Goal: Task Accomplishment & Management: Manage account settings

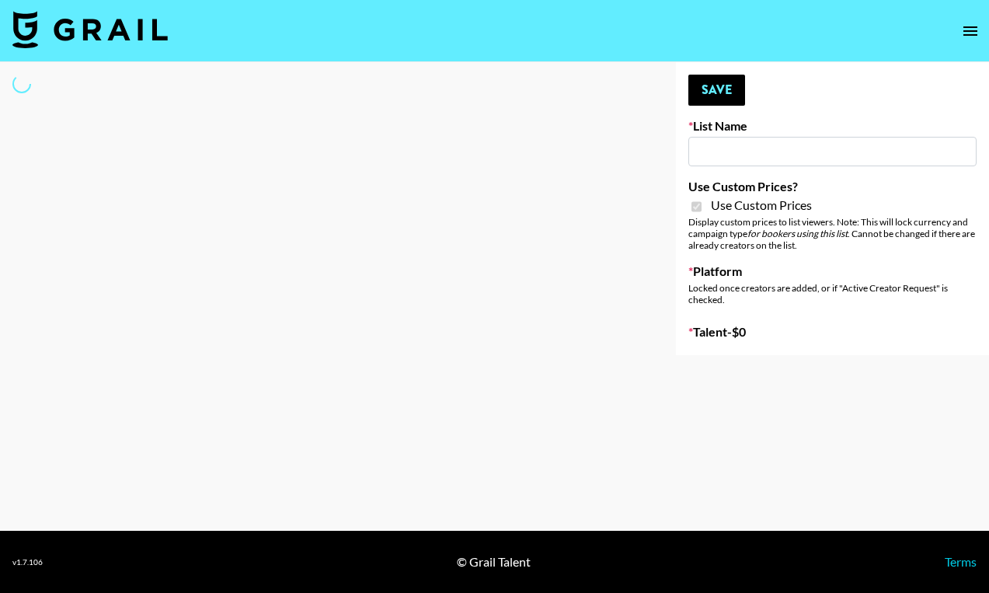
type input "HaruHaru Wonder 15/10"
checkbox input "true"
select select "Brand"
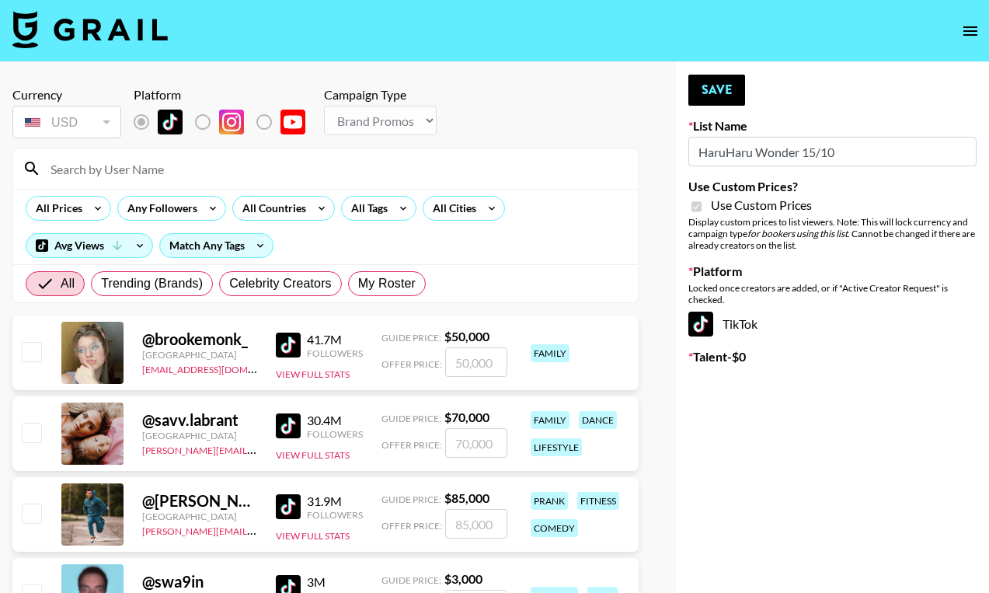
click at [138, 170] on input at bounding box center [334, 168] width 587 height 25
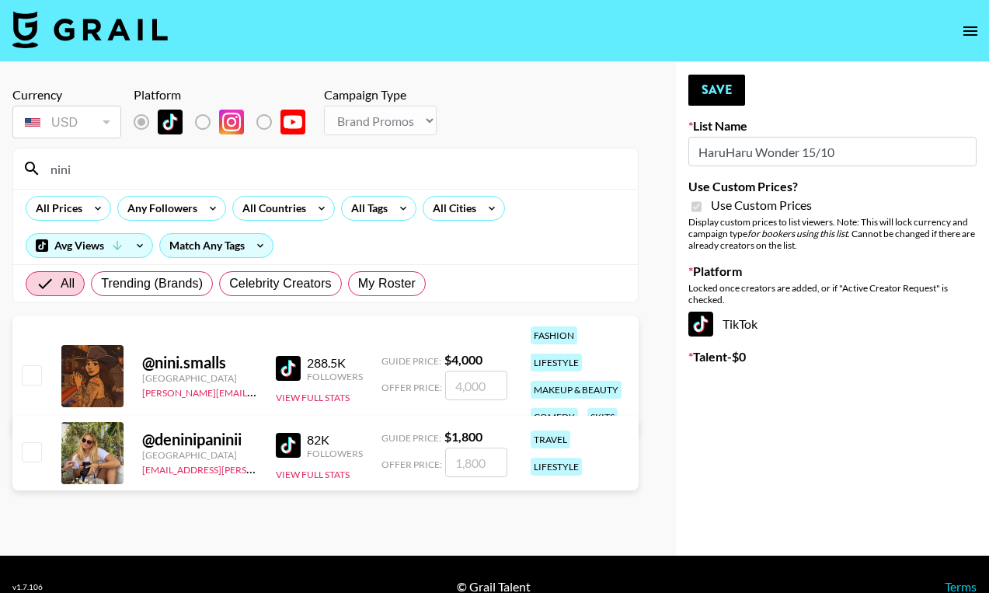
type input "nini"
click at [468, 388] on input "number" at bounding box center [476, 386] width 62 height 30
checkbox input "true"
type input "3"
checkbox input "false"
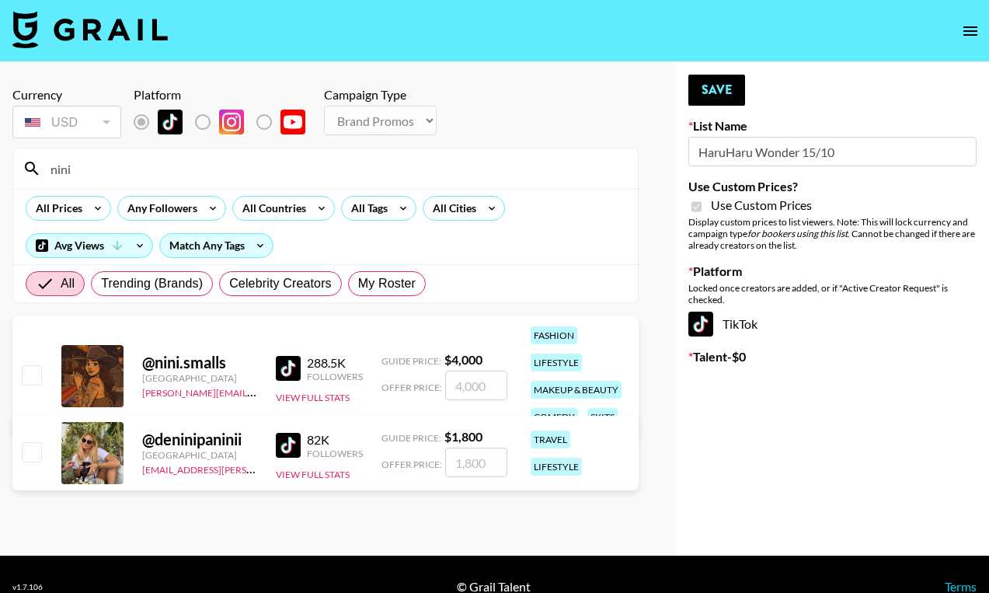
checkbox input "true"
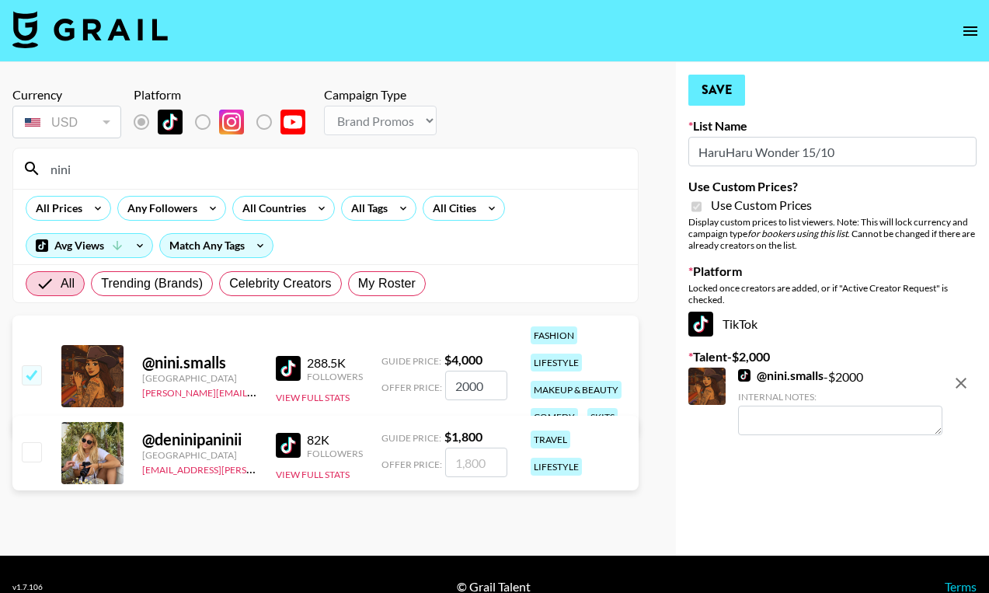
type input "2000"
click at [713, 89] on button "Save" at bounding box center [716, 90] width 57 height 31
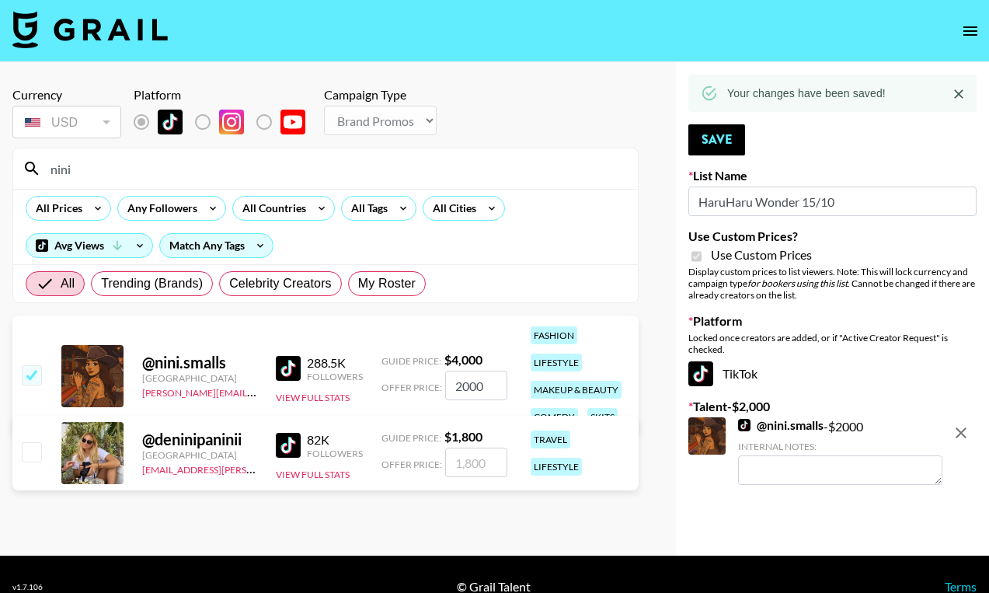
click at [159, 173] on input "nini" at bounding box center [334, 168] width 587 height 25
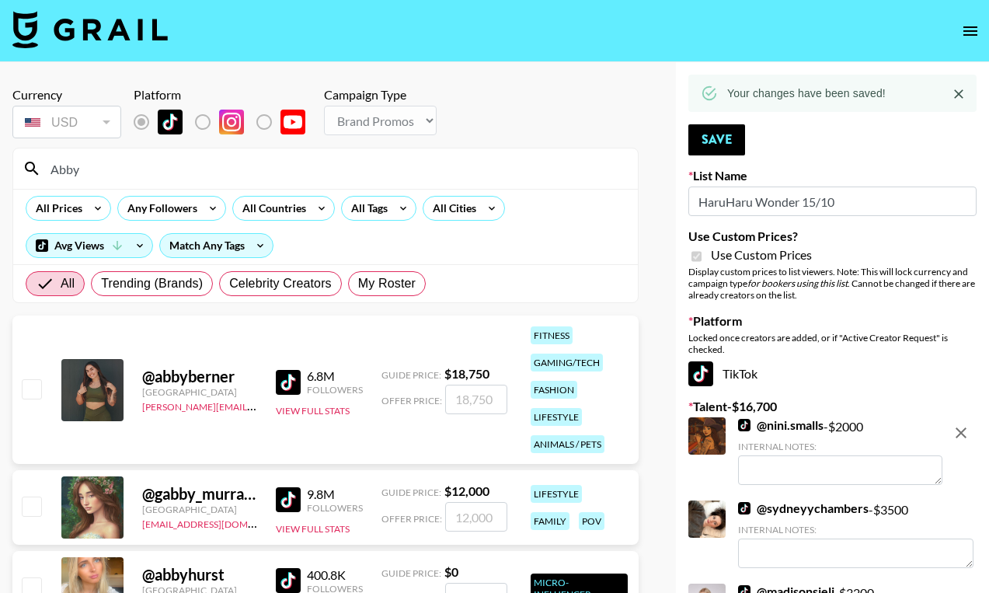
click at [134, 176] on input "Abby" at bounding box center [334, 168] width 587 height 25
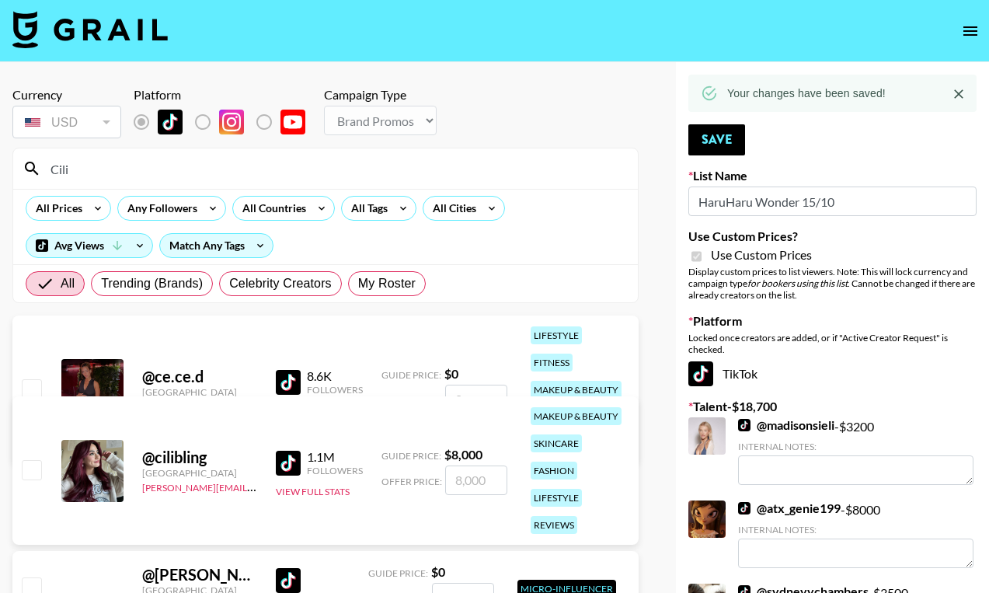
type input "Cili"
click at [455, 482] on input "number" at bounding box center [476, 480] width 62 height 30
checkbox input "true"
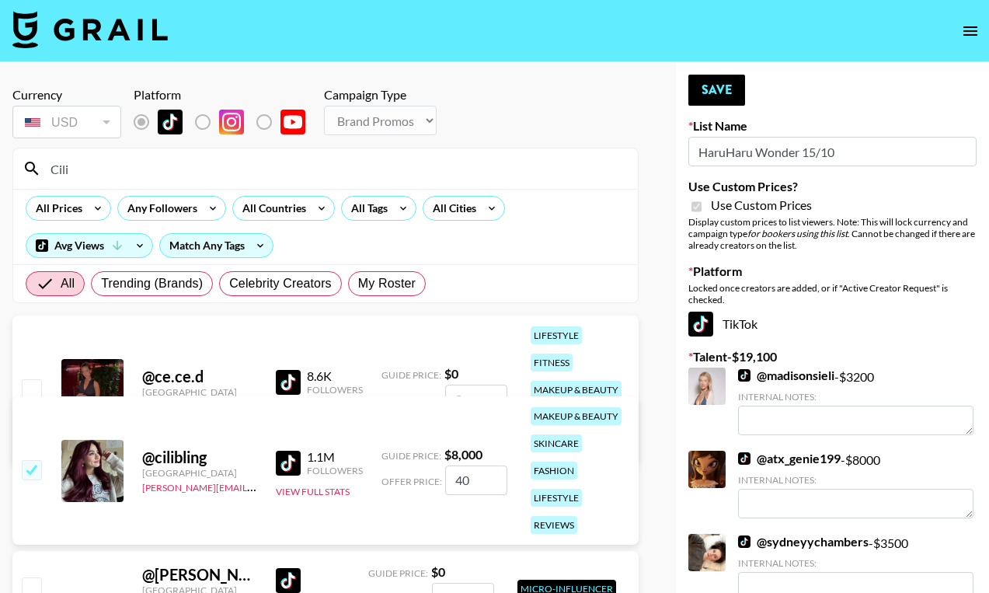
type input "4"
checkbox input "false"
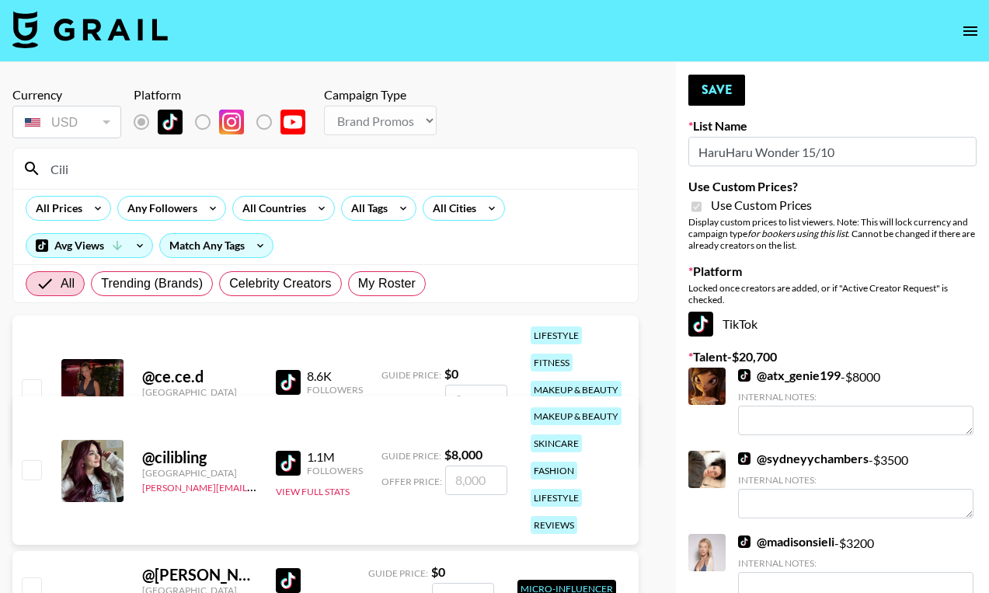
checkbox input "true"
type input "8000"
click at [464, 475] on input "8000" at bounding box center [476, 480] width 62 height 30
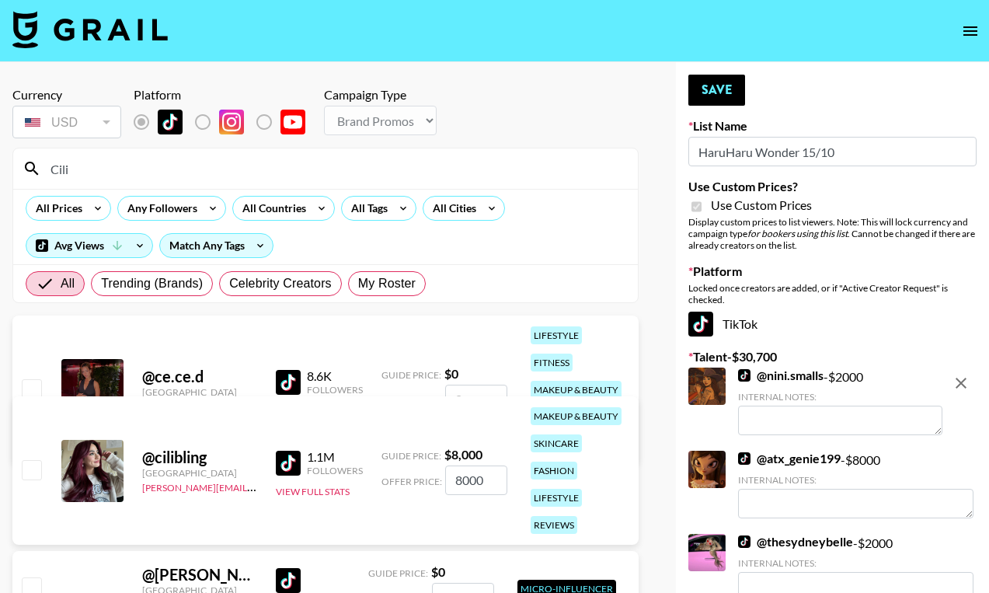
checkbox input "true"
type input "65"
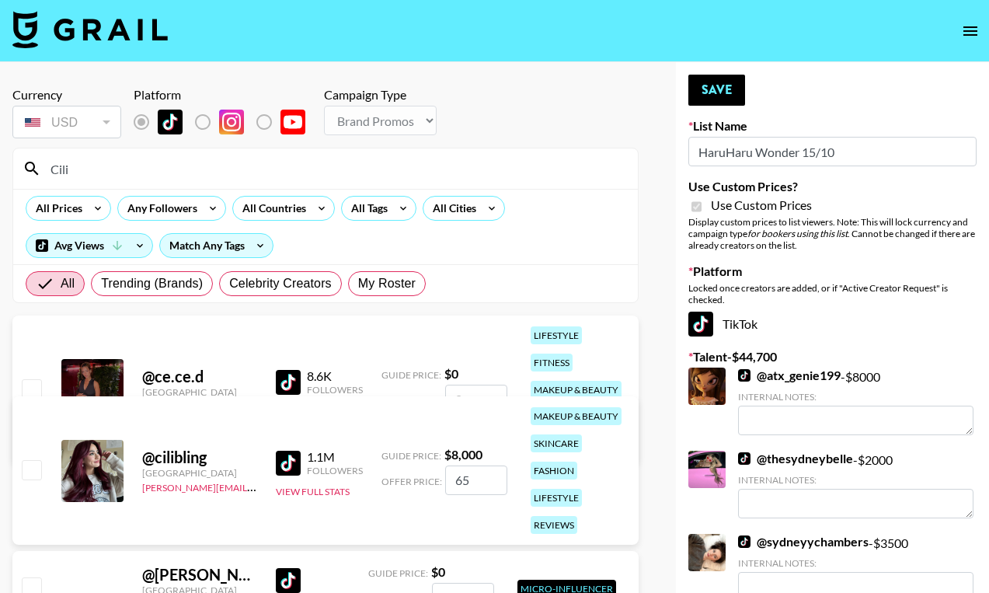
checkbox input "true"
type input "6500"
checkbox input "false"
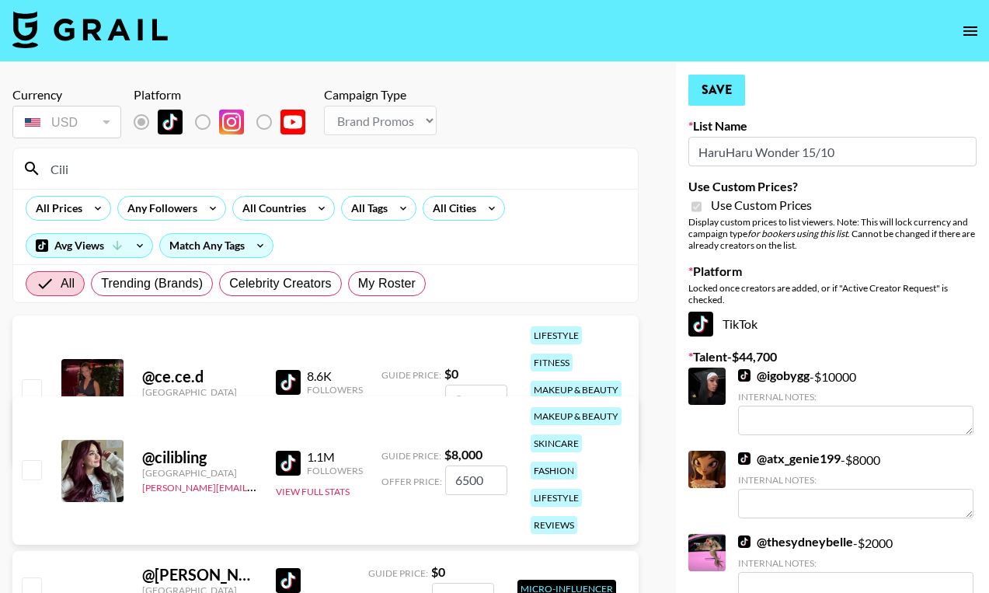
type input "6500"
click at [721, 96] on button "Save" at bounding box center [716, 90] width 57 height 31
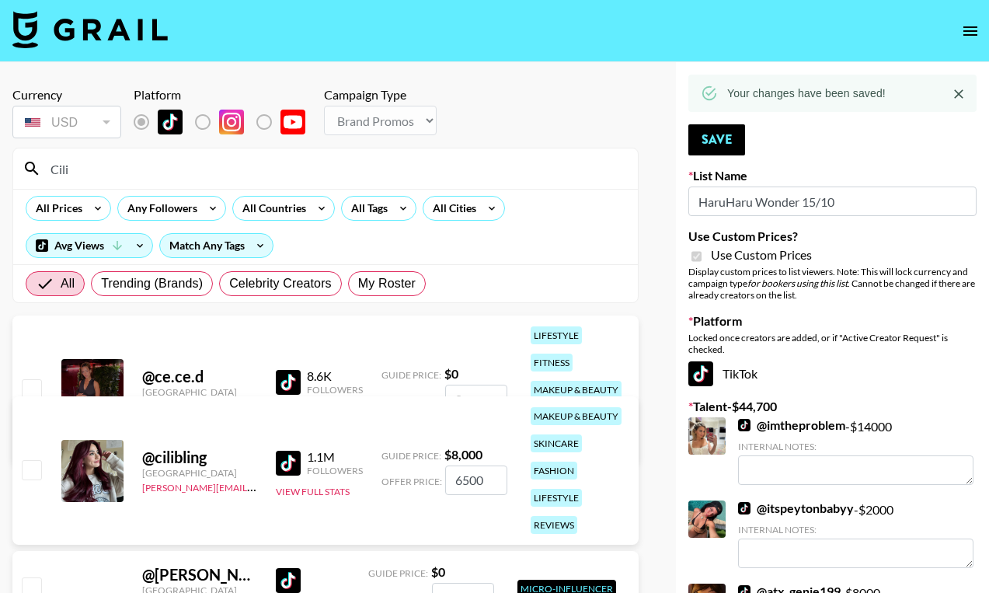
click at [210, 168] on input "Cili" at bounding box center [334, 168] width 587 height 25
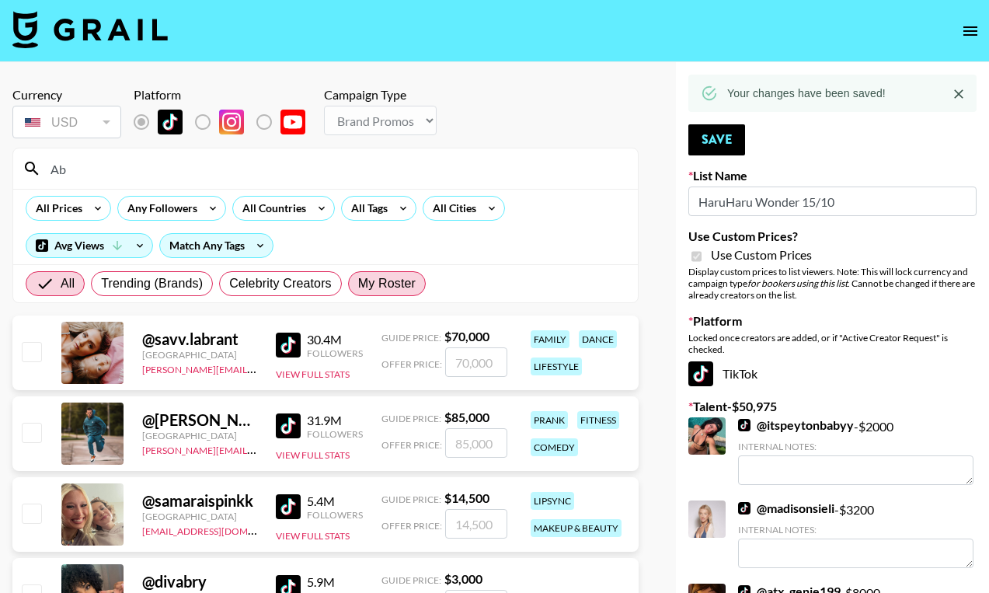
type input "Ab"
click at [372, 286] on span "My Roster" at bounding box center [386, 283] width 57 height 19
click at [358, 284] on input "My Roster" at bounding box center [358, 284] width 0 height 0
radio input "true"
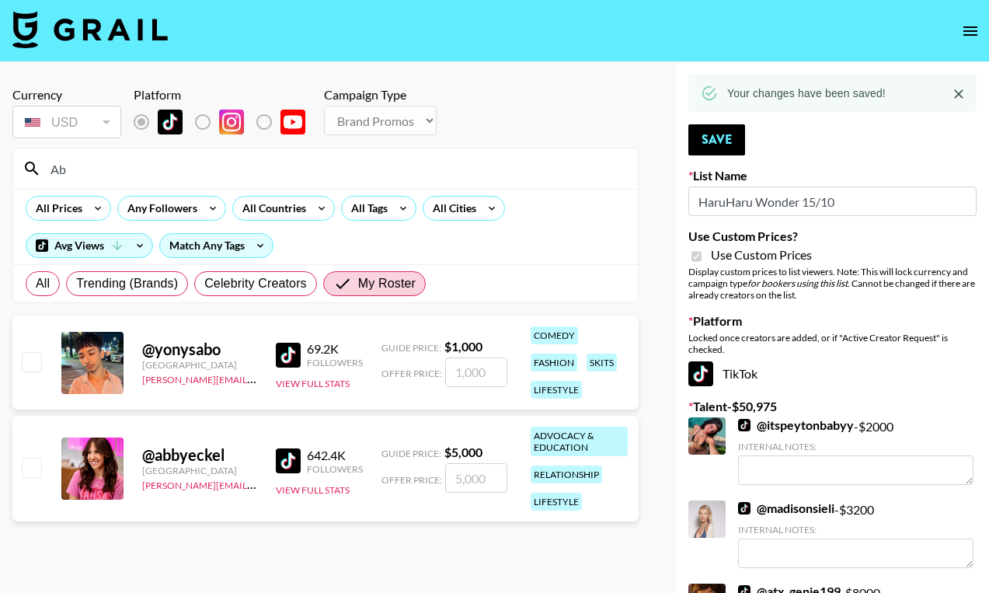
click at [34, 470] on input "checkbox" at bounding box center [31, 467] width 19 height 19
checkbox input "true"
type input "5000"
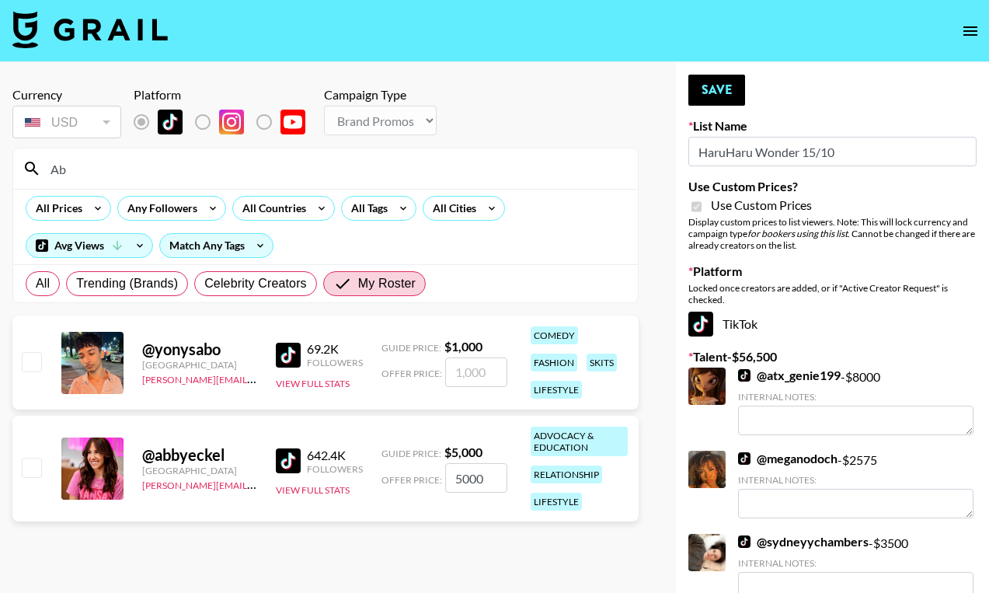
click at [465, 481] on input "5000" at bounding box center [476, 478] width 62 height 30
checkbox input "true"
type input "5"
checkbox input "false"
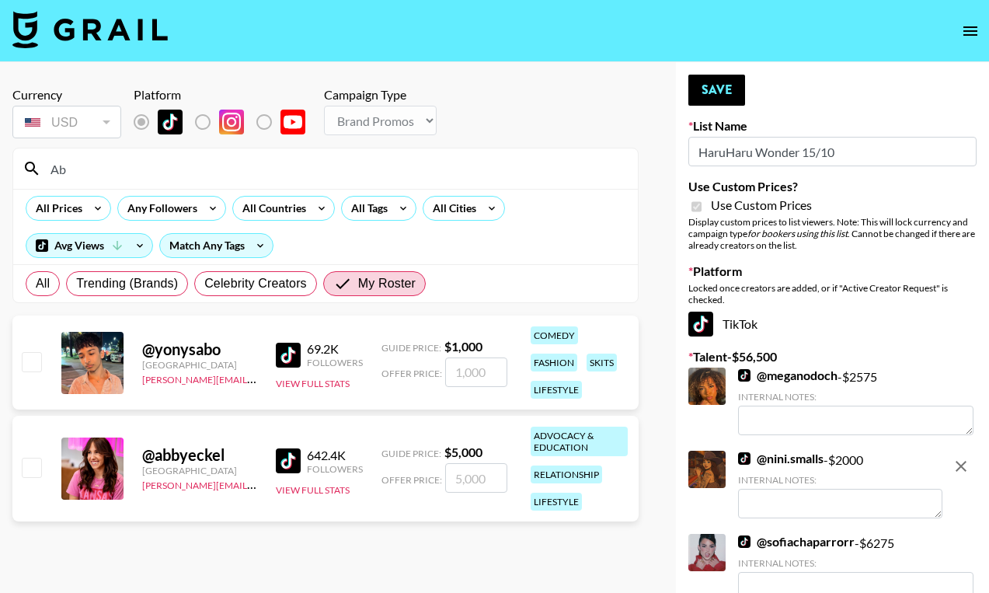
checkbox input "true"
type input "4"
checkbox input "true"
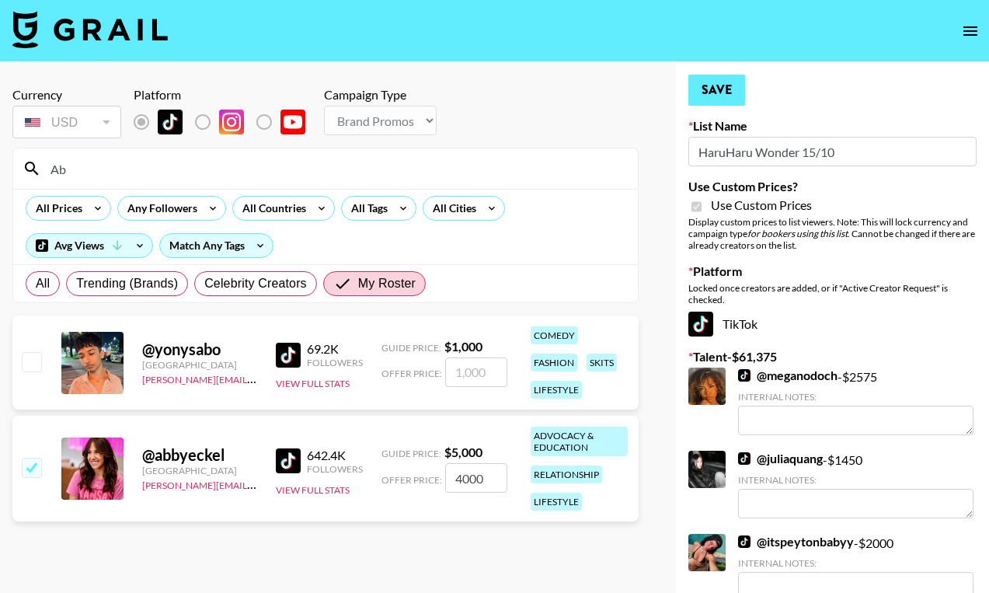
type input "4000"
click at [717, 82] on button "Save" at bounding box center [716, 90] width 57 height 31
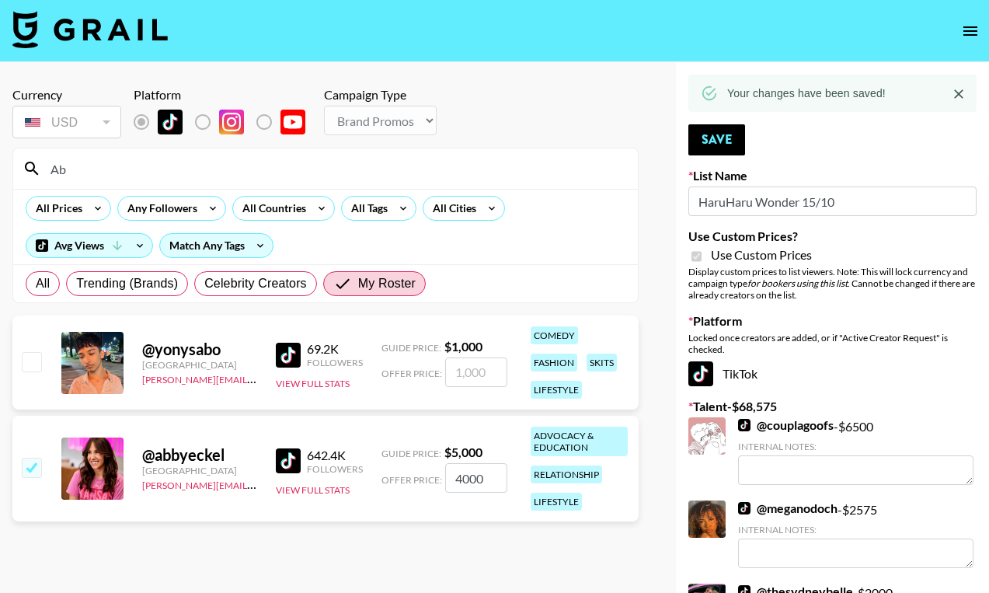
click at [478, 169] on input "Ab" at bounding box center [334, 168] width 587 height 25
click at [94, 158] on input "Ab" at bounding box center [334, 168] width 587 height 25
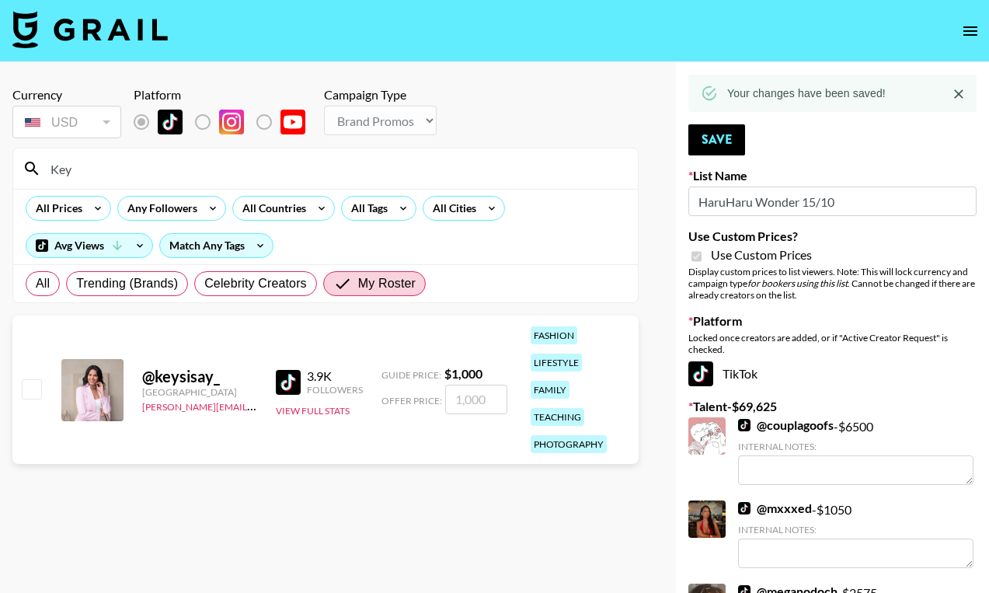
type input "Key"
click at [32, 383] on input "checkbox" at bounding box center [31, 388] width 19 height 19
checkbox input "true"
type input "1000"
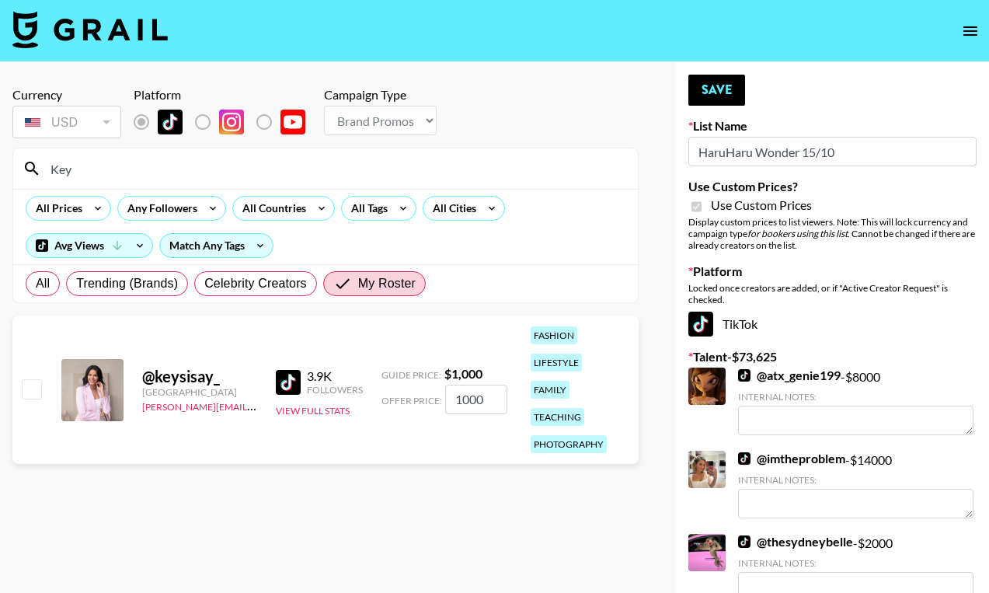
click at [475, 403] on input "1000" at bounding box center [476, 399] width 62 height 30
checkbox input "true"
type input "800"
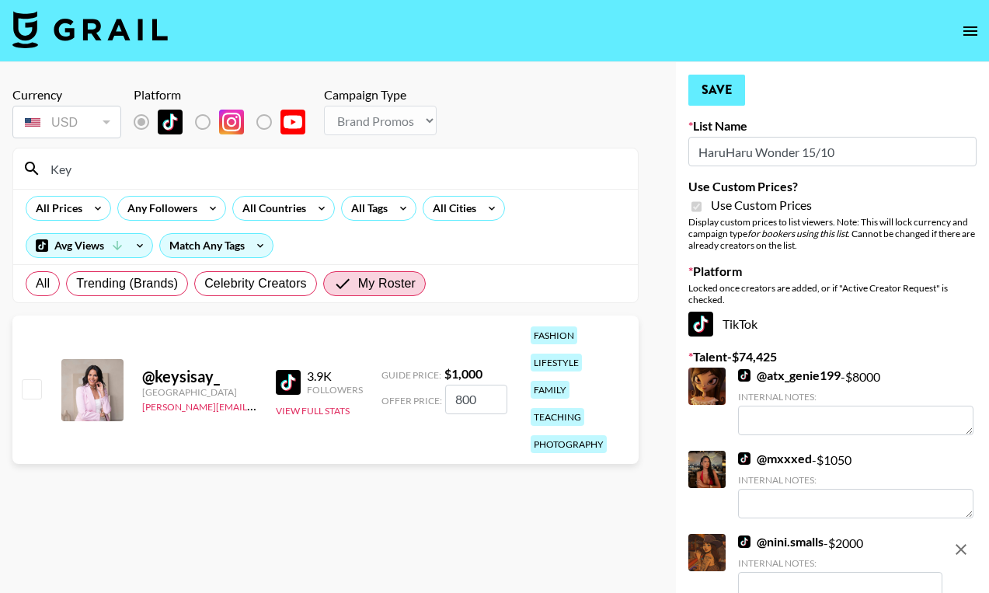
checkbox input "false"
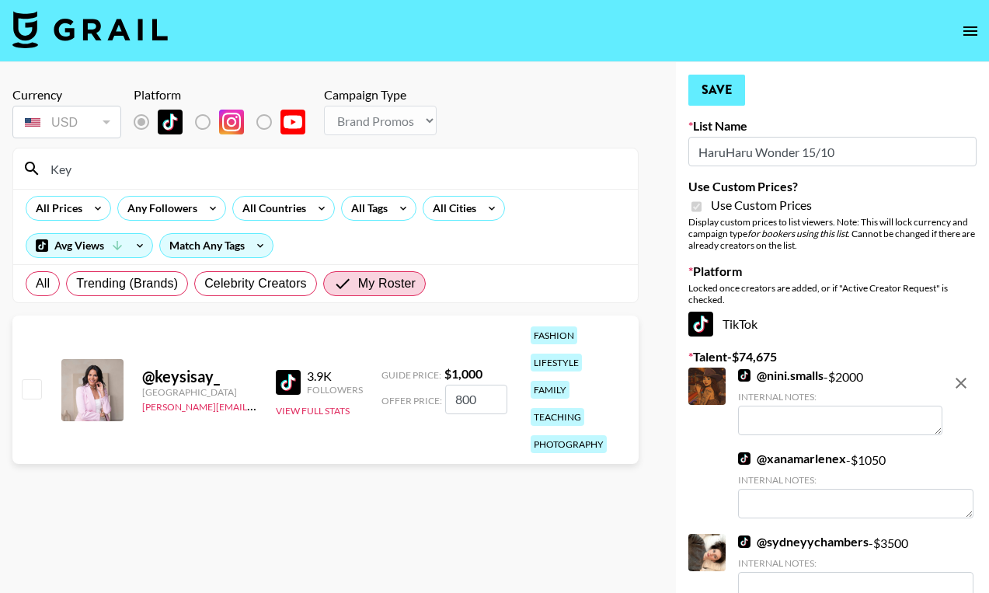
type input "800"
click at [718, 94] on button "Save" at bounding box center [716, 90] width 57 height 31
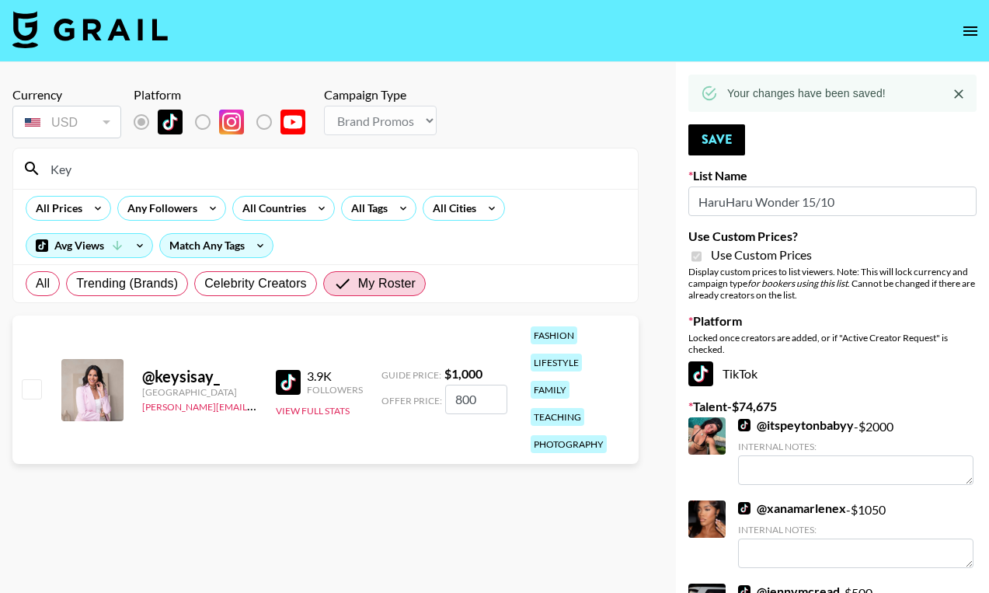
click at [28, 392] on input "checkbox" at bounding box center [31, 388] width 19 height 19
checkbox input "true"
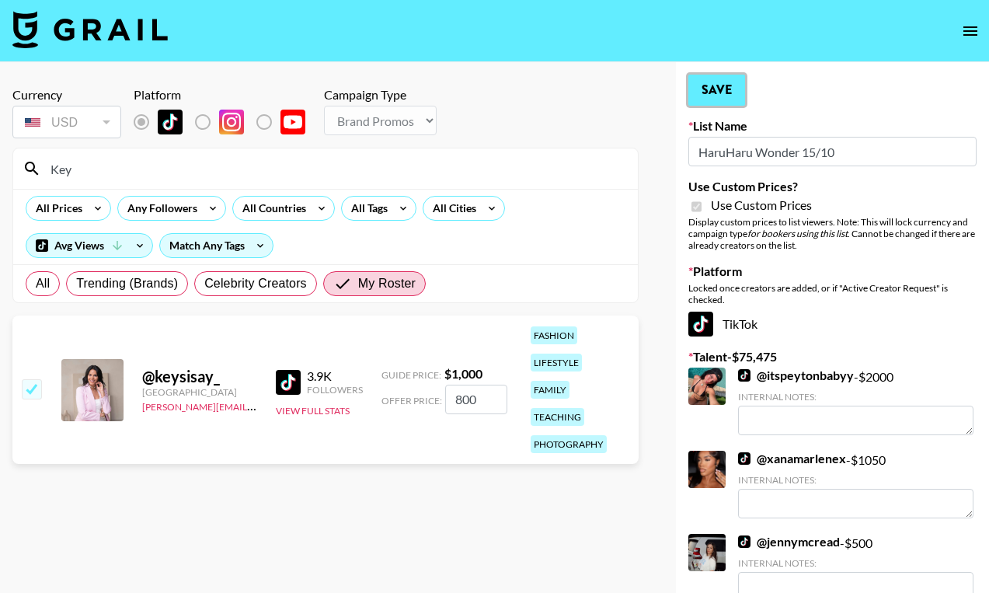
click at [710, 89] on button "Save" at bounding box center [716, 90] width 57 height 31
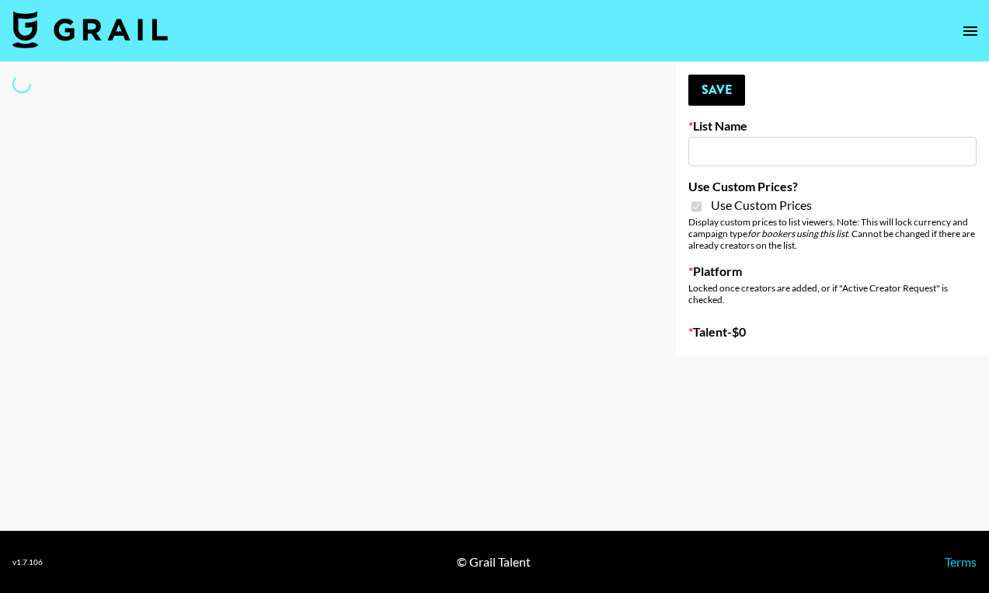
type input "Walmart Fashion"
checkbox input "true"
select select "Brand"
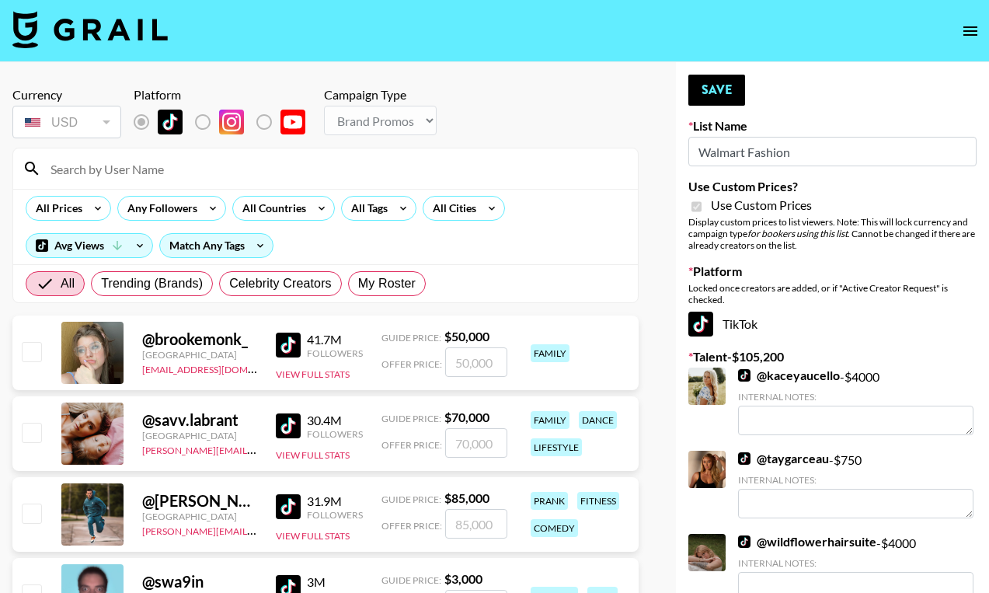
click at [115, 169] on input at bounding box center [334, 168] width 587 height 25
type input "nini"
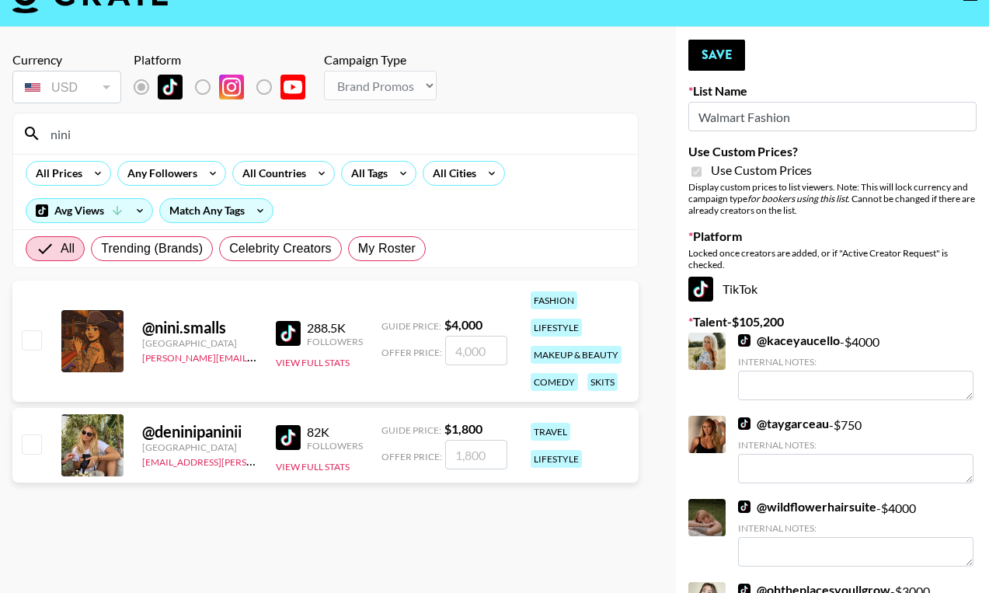
scroll to position [64, 0]
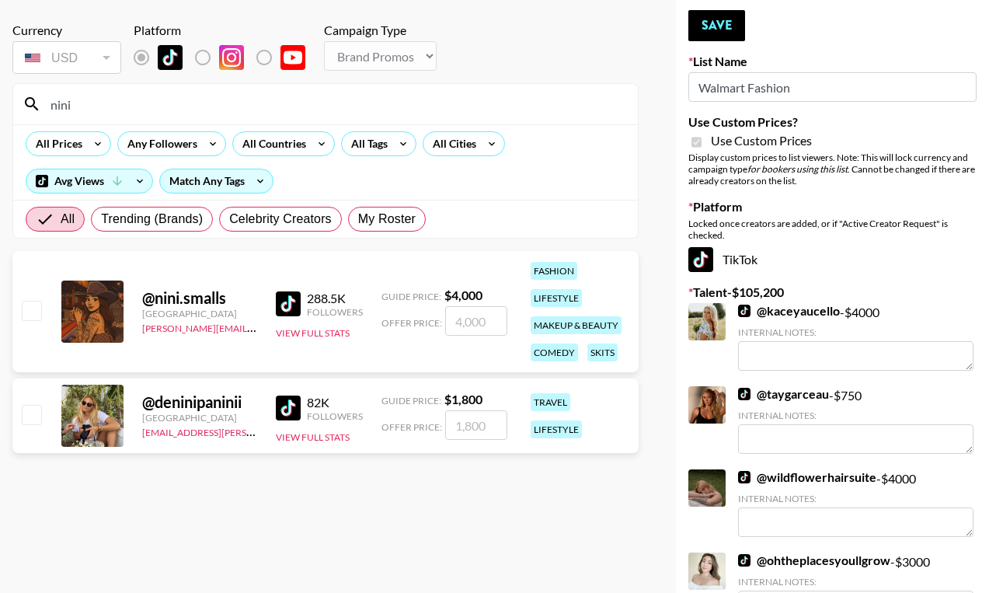
click at [26, 315] on input "checkbox" at bounding box center [31, 310] width 19 height 19
checkbox input "true"
type input "4000"
click at [720, 22] on button "Save" at bounding box center [716, 25] width 57 height 31
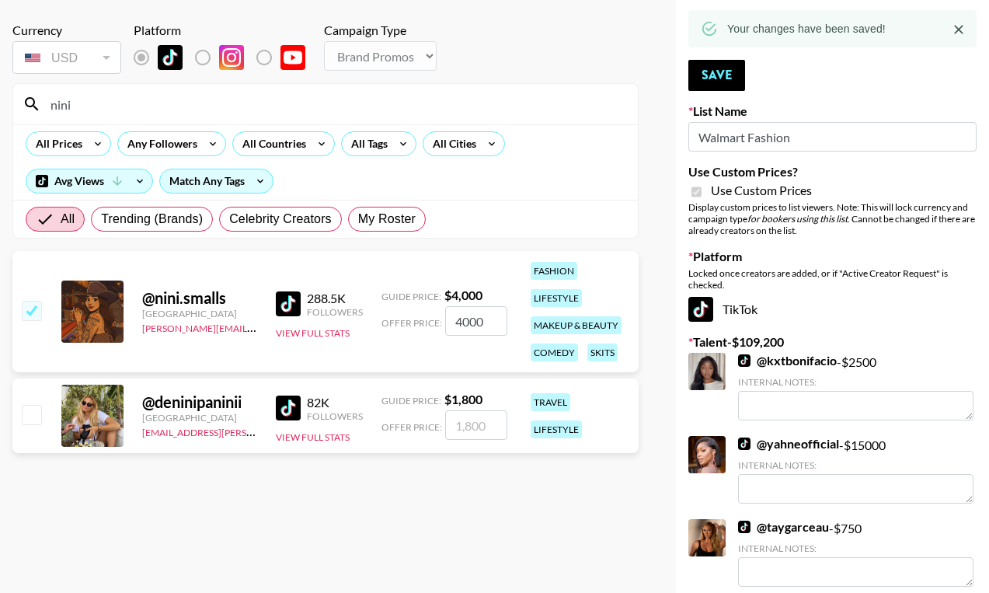
click at [256, 103] on input "nini" at bounding box center [334, 104] width 587 height 25
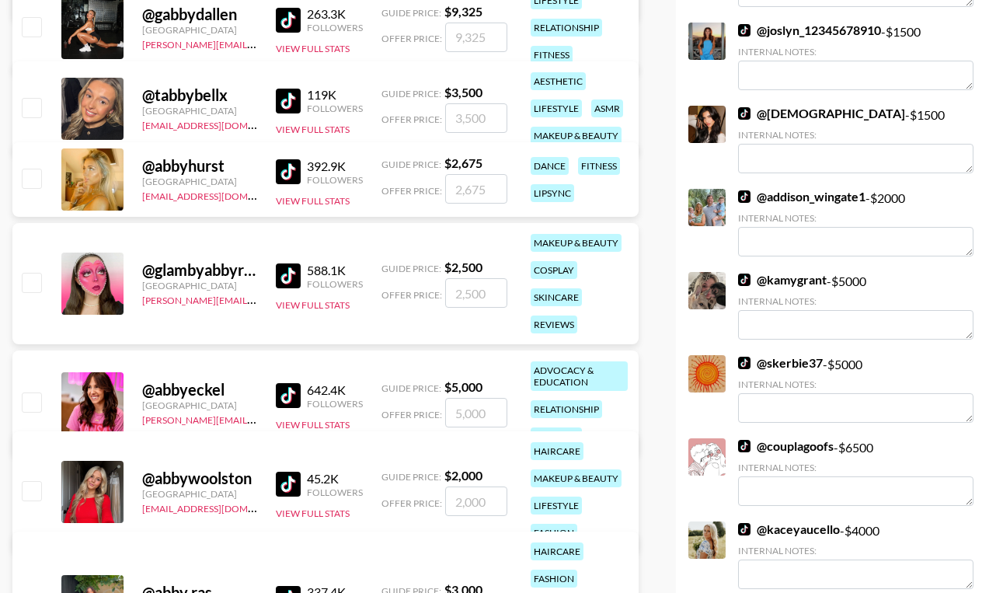
scroll to position [1004, 0]
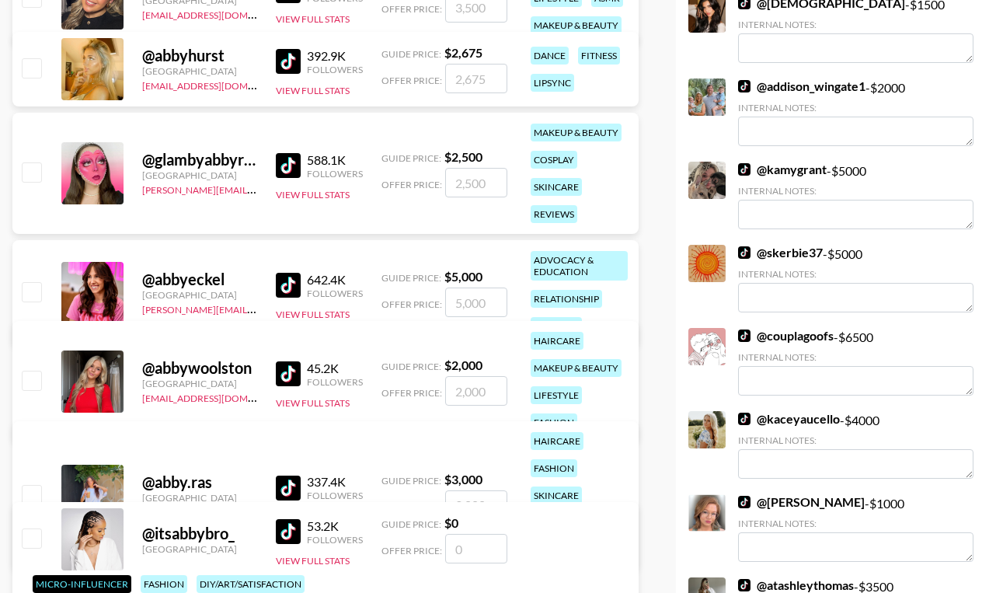
type input "Abby"
click at [34, 296] on input "checkbox" at bounding box center [31, 291] width 19 height 19
checkbox input "true"
type input "5000"
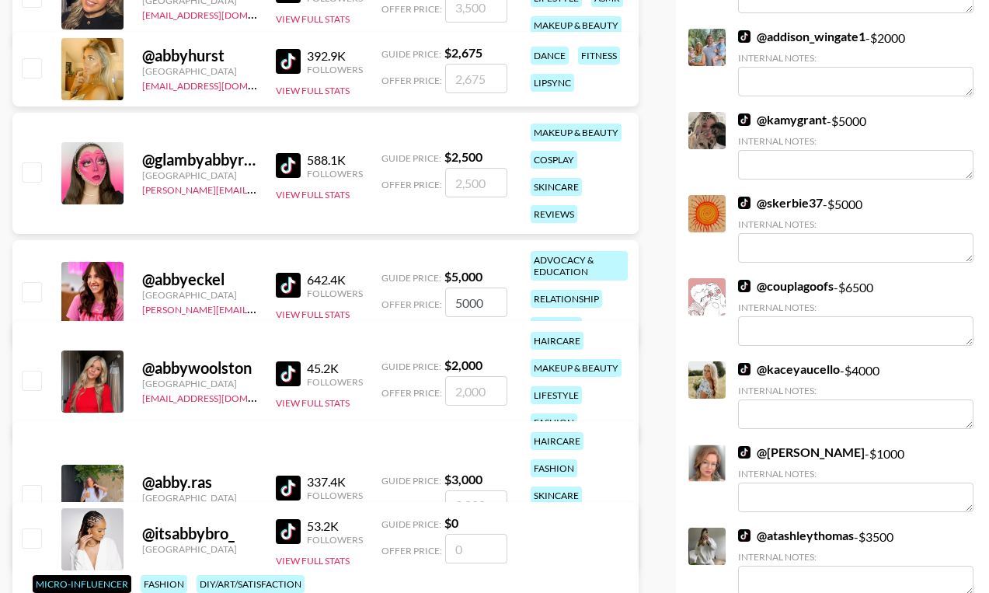
checkbox input "false"
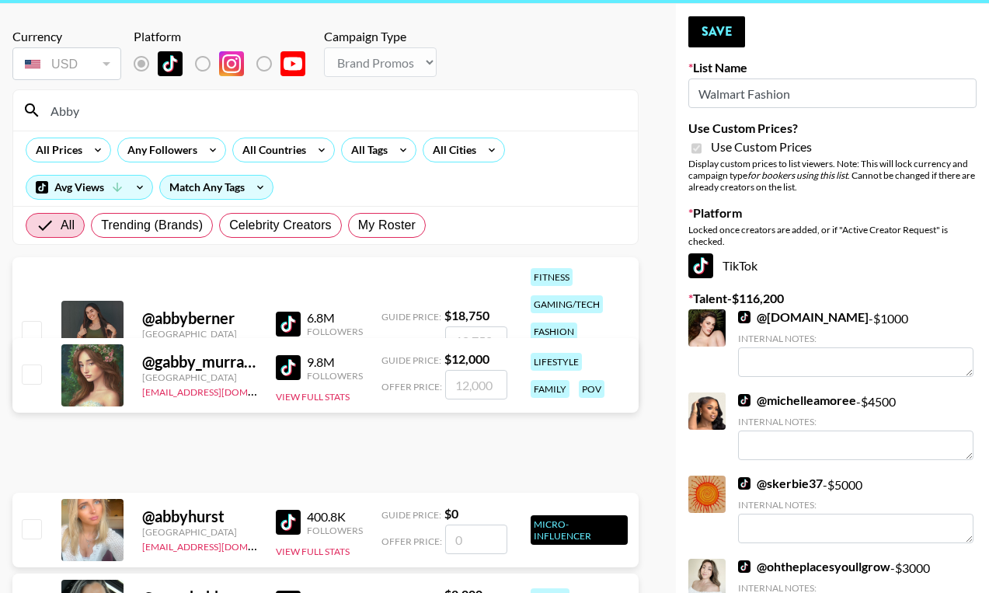
scroll to position [46, 0]
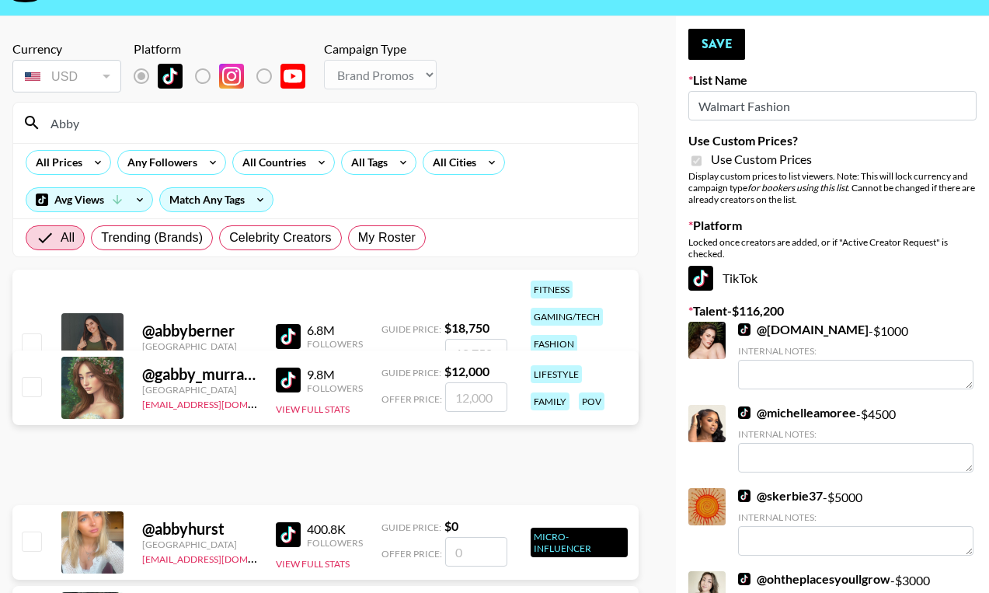
click at [230, 124] on input "Abby" at bounding box center [334, 122] width 587 height 25
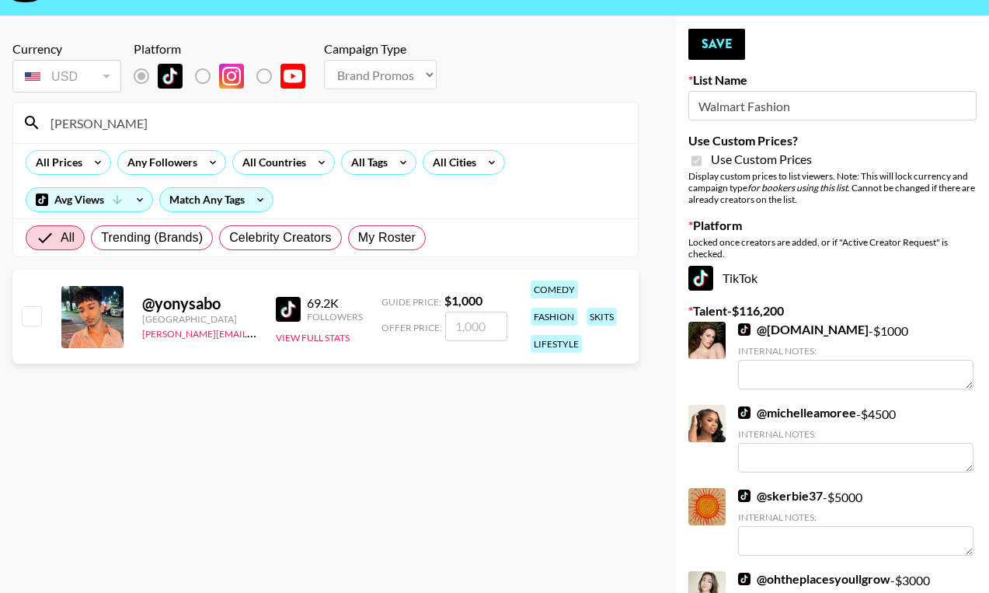
type input "[PERSON_NAME]"
click at [28, 308] on input "checkbox" at bounding box center [31, 315] width 19 height 19
checkbox input "true"
type input "1000"
click at [459, 322] on input "1000" at bounding box center [476, 326] width 62 height 30
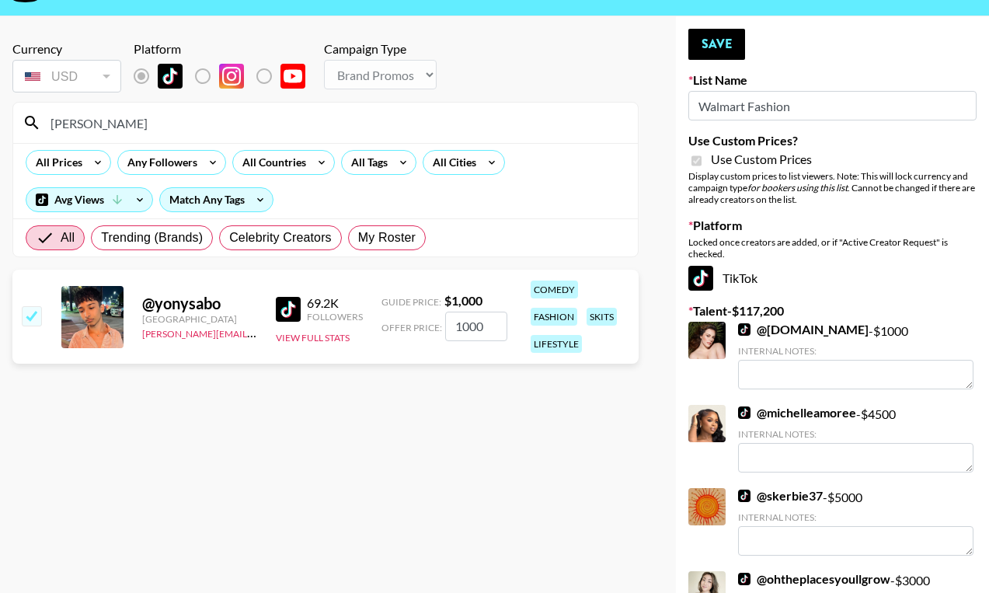
click at [459, 322] on input "1000" at bounding box center [476, 326] width 62 height 30
click at [707, 45] on button "Save" at bounding box center [716, 44] width 57 height 31
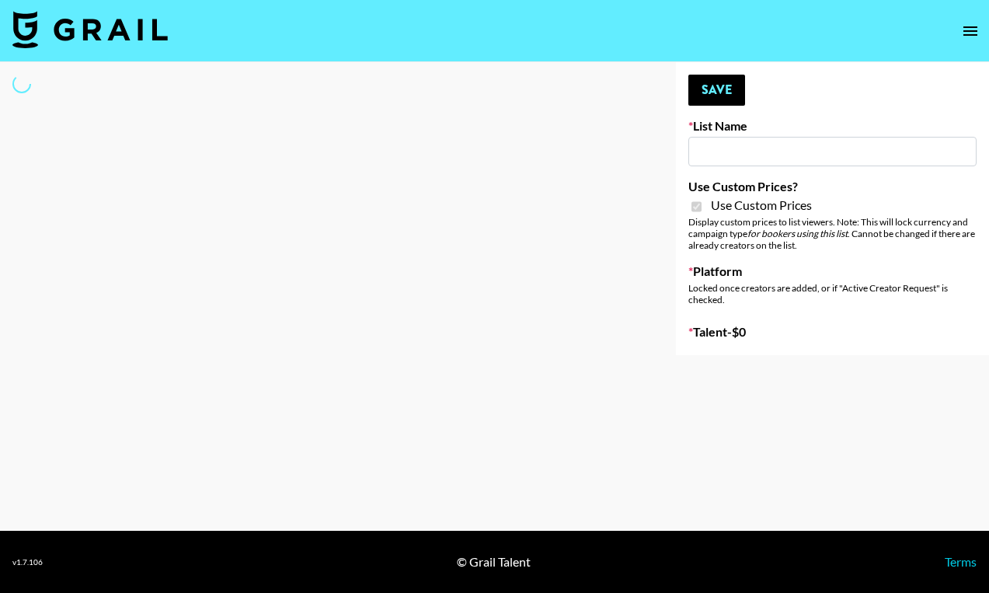
type input "Hot Chocolate Brand - US"
checkbox input "true"
select select "Brand"
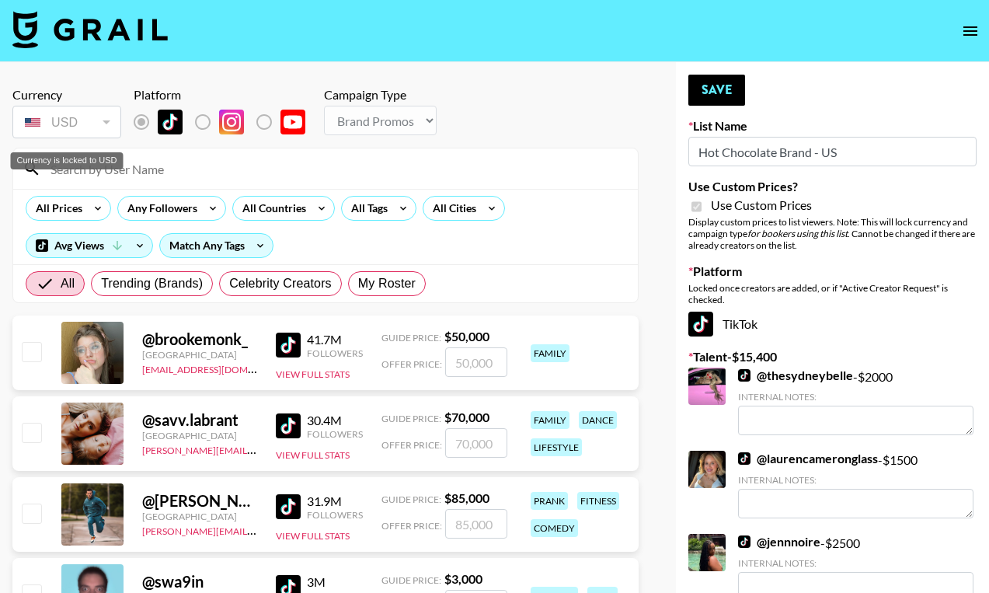
click at [105, 169] on div "Currency is locked to USD" at bounding box center [67, 156] width 116 height 30
click at [185, 168] on input at bounding box center [334, 168] width 587 height 25
type input "nini"
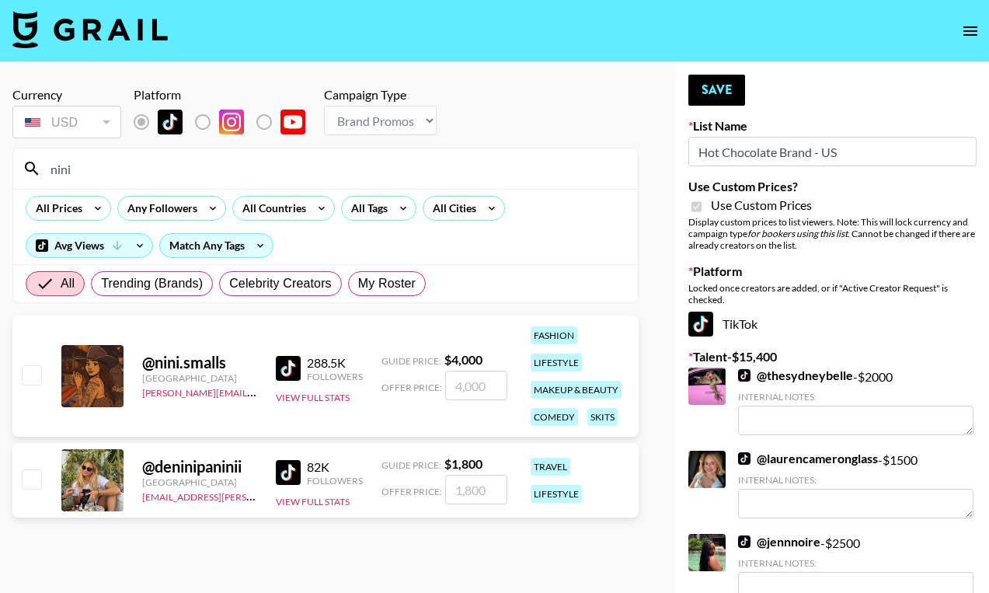
click at [34, 375] on input "checkbox" at bounding box center [31, 374] width 19 height 19
checkbox input "true"
click at [470, 389] on input "4000" at bounding box center [476, 386] width 62 height 30
type input "2000"
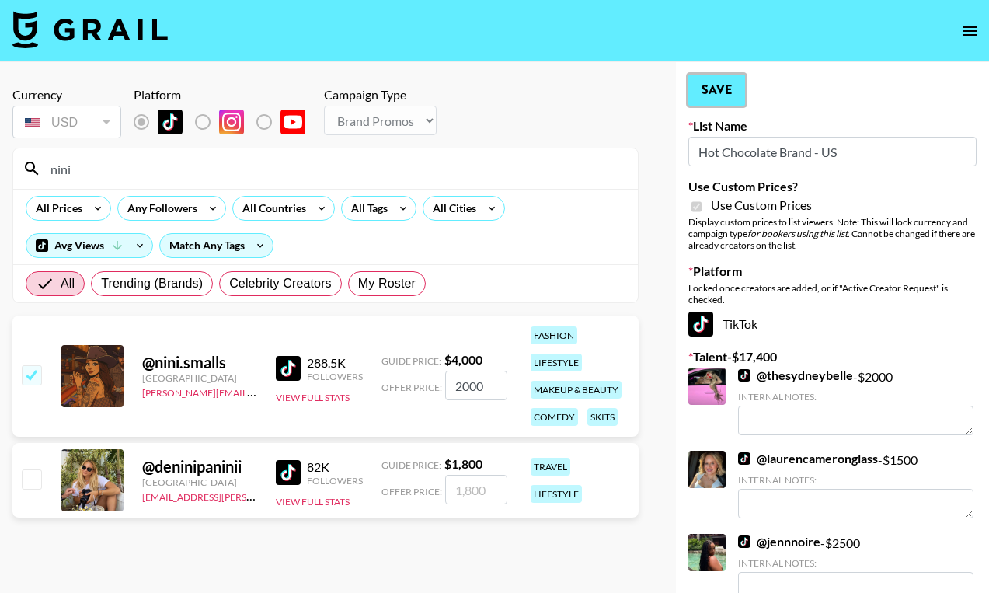
click at [726, 88] on button "Save" at bounding box center [716, 90] width 57 height 31
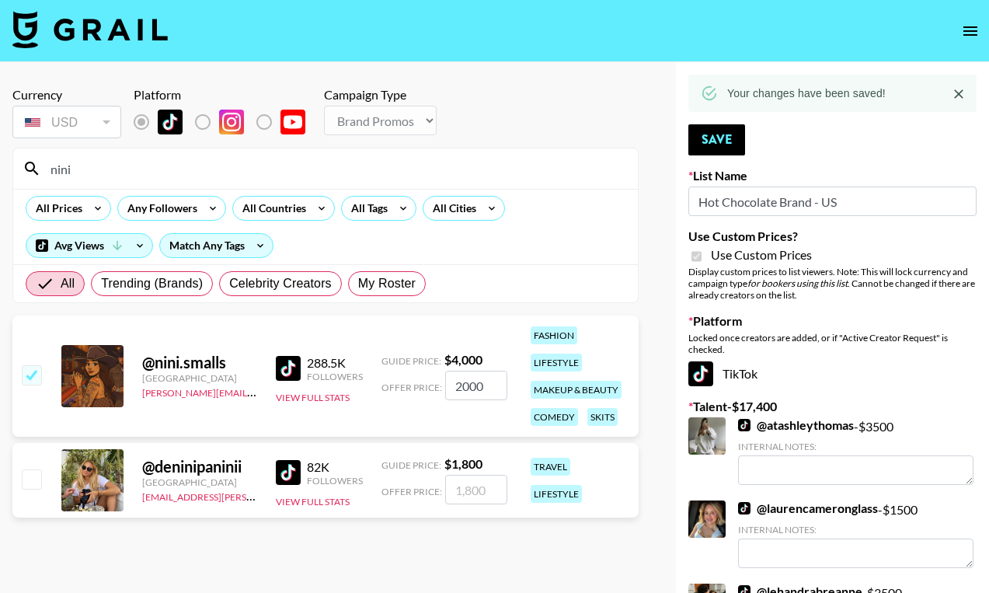
click at [128, 169] on input "nini" at bounding box center [334, 168] width 587 height 25
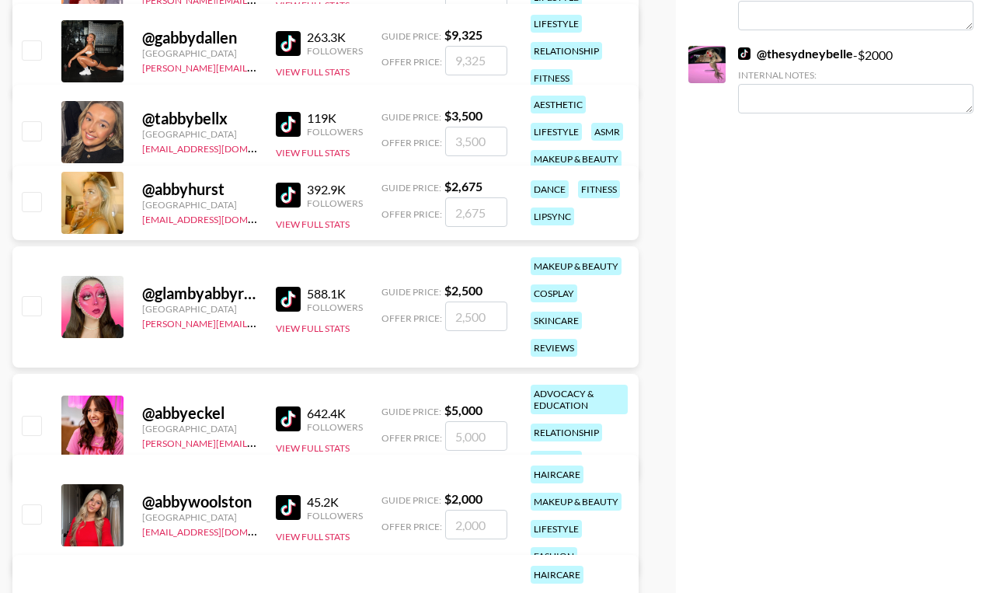
scroll to position [888, 0]
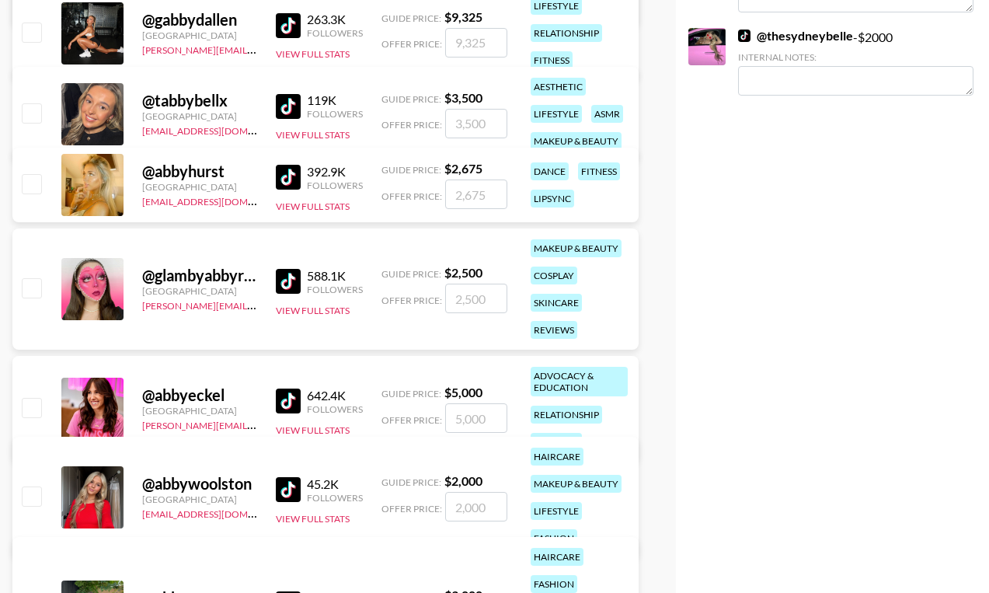
type input "Abby"
click at [37, 413] on input "checkbox" at bounding box center [31, 407] width 19 height 19
checkbox input "true"
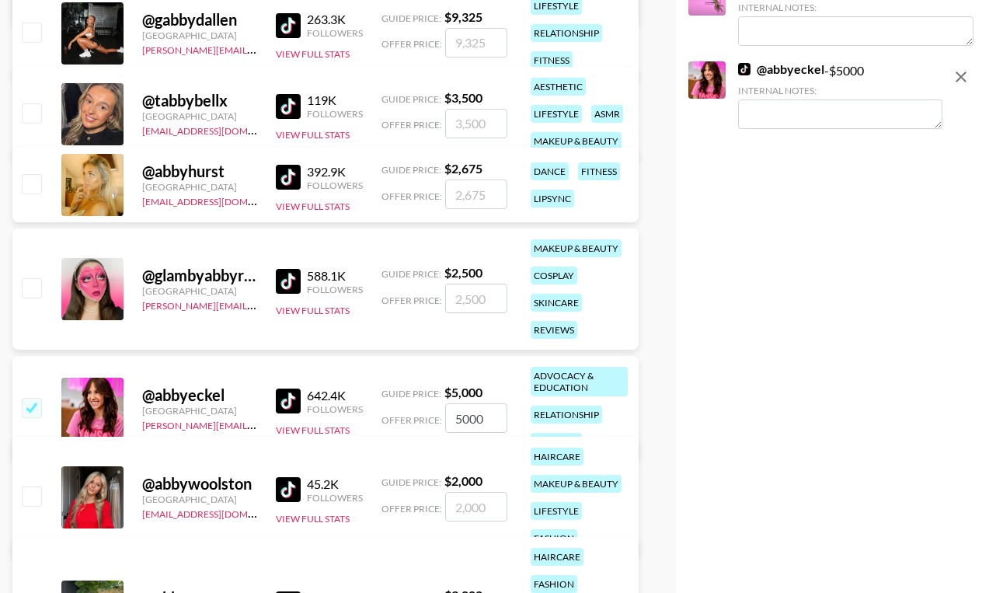
click at [454, 421] on input "5000" at bounding box center [476, 418] width 62 height 30
click at [463, 419] on input "5000" at bounding box center [476, 418] width 62 height 30
type input "3000"
checkbox input "false"
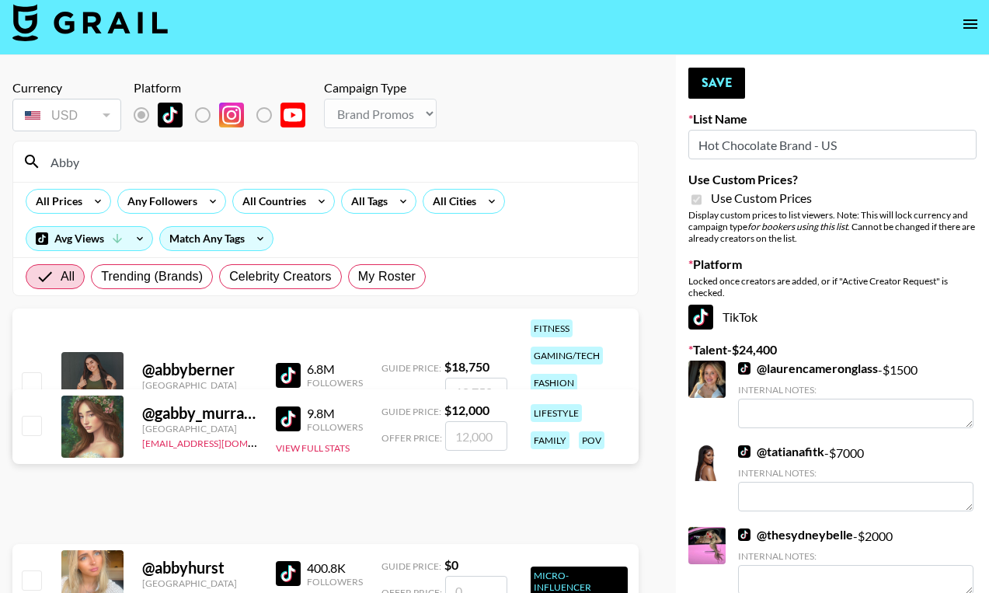
scroll to position [0, 0]
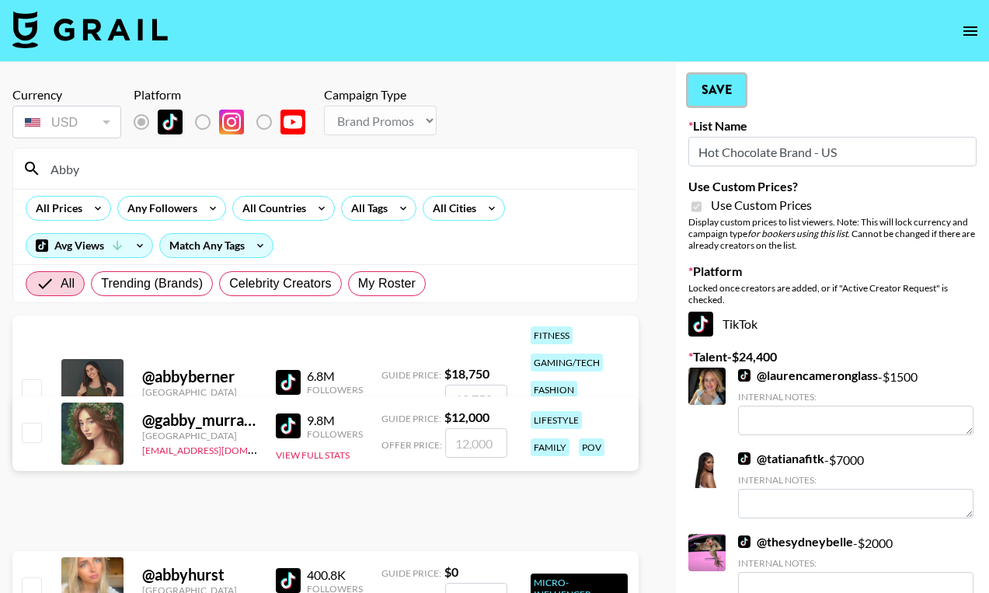
click at [715, 90] on button "Save" at bounding box center [716, 90] width 57 height 31
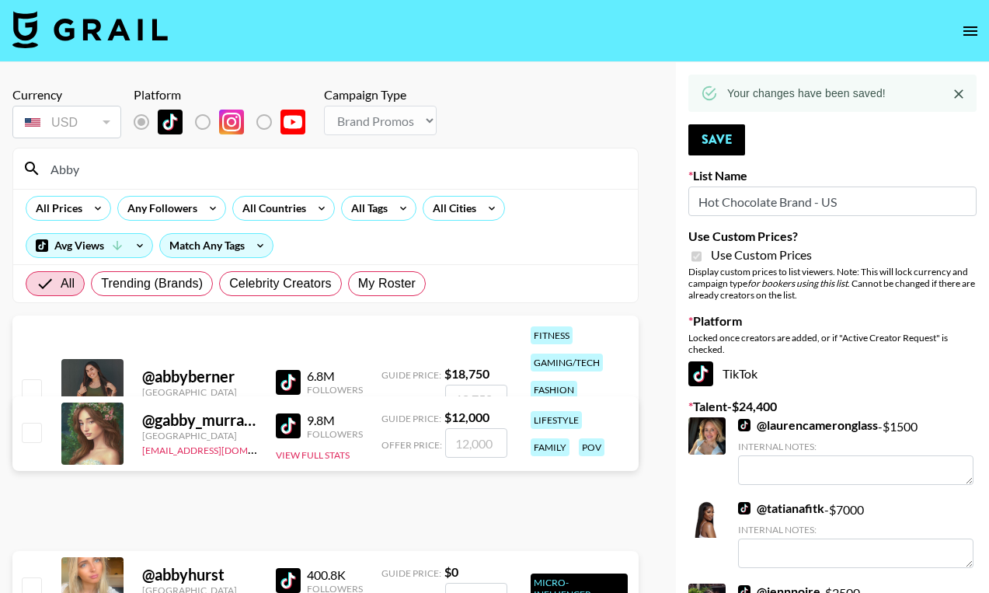
click at [253, 172] on input "Abby" at bounding box center [334, 168] width 587 height 25
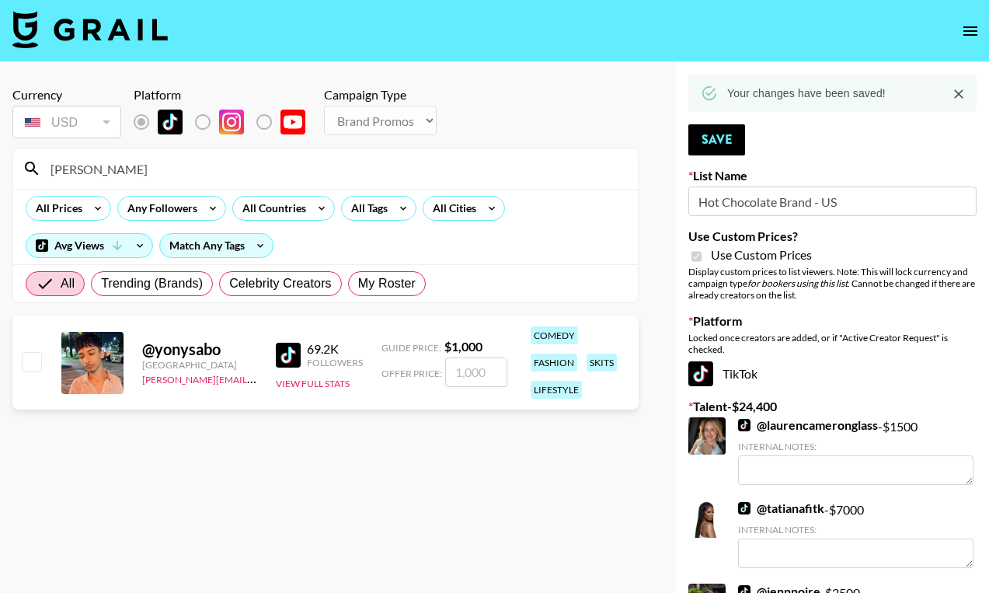
type input "[PERSON_NAME]"
click at [475, 376] on input "number" at bounding box center [476, 372] width 62 height 30
click at [28, 356] on input "checkbox" at bounding box center [31, 361] width 19 height 19
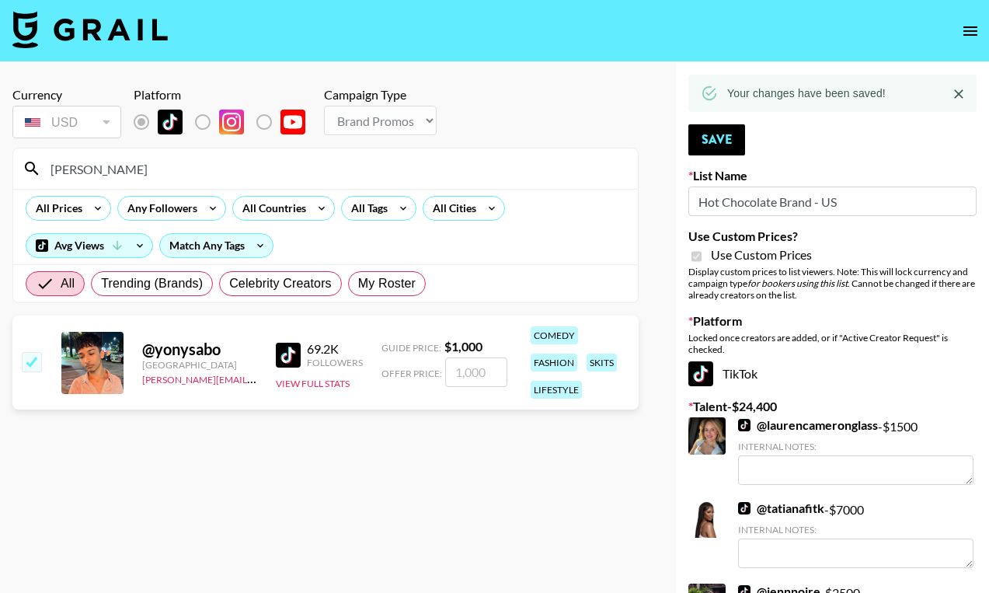
checkbox input "true"
type input "1000"
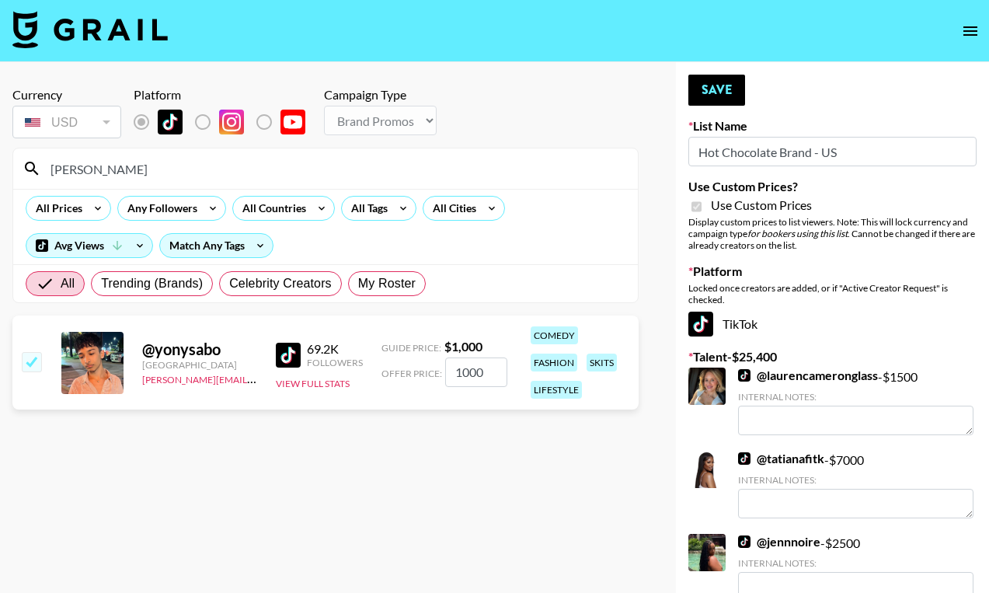
click at [468, 366] on input "1000" at bounding box center [476, 372] width 62 height 30
click at [719, 93] on button "Save" at bounding box center [716, 90] width 57 height 31
